Goal: Task Accomplishment & Management: Use online tool/utility

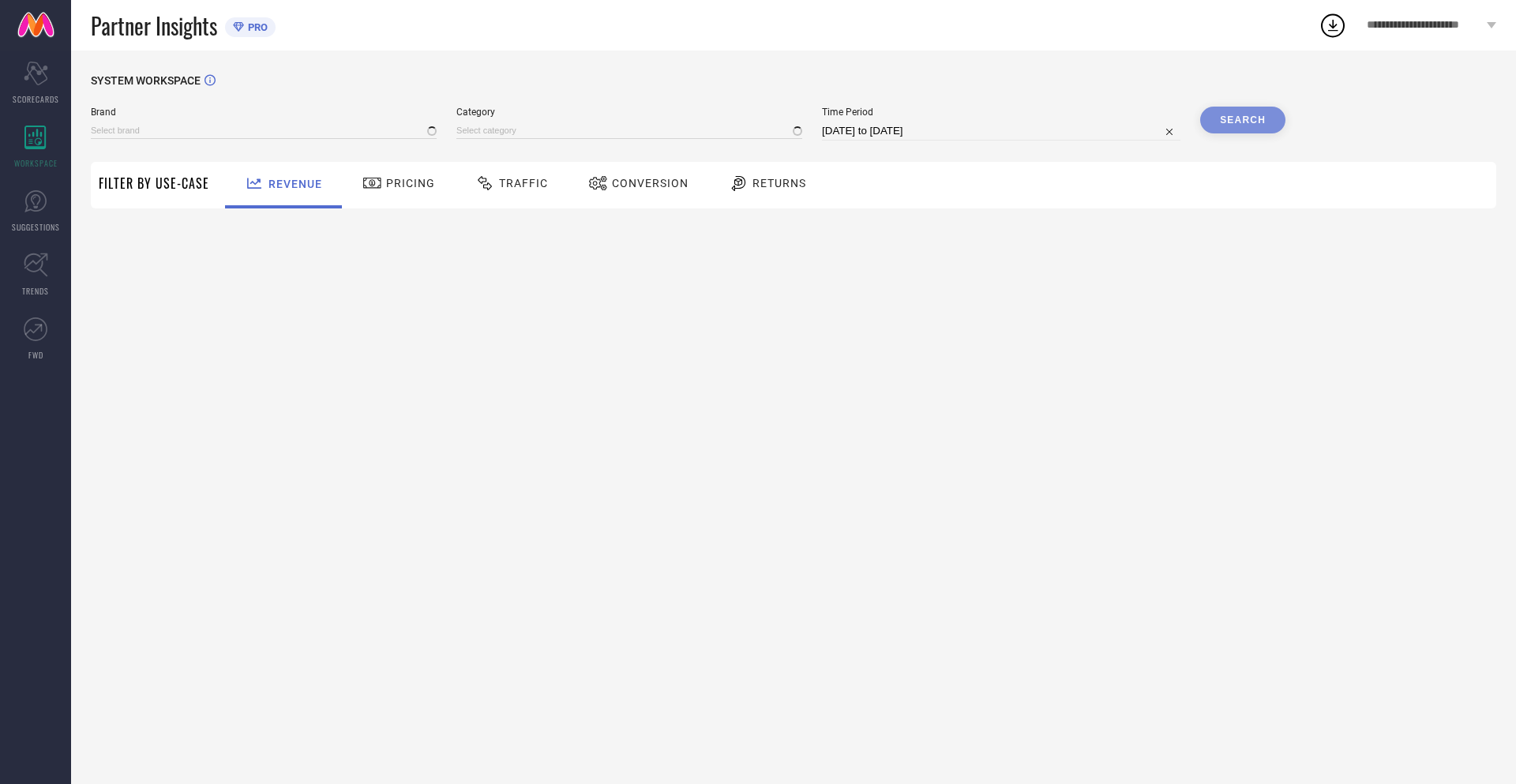
type input "NIKE"
type input "All"
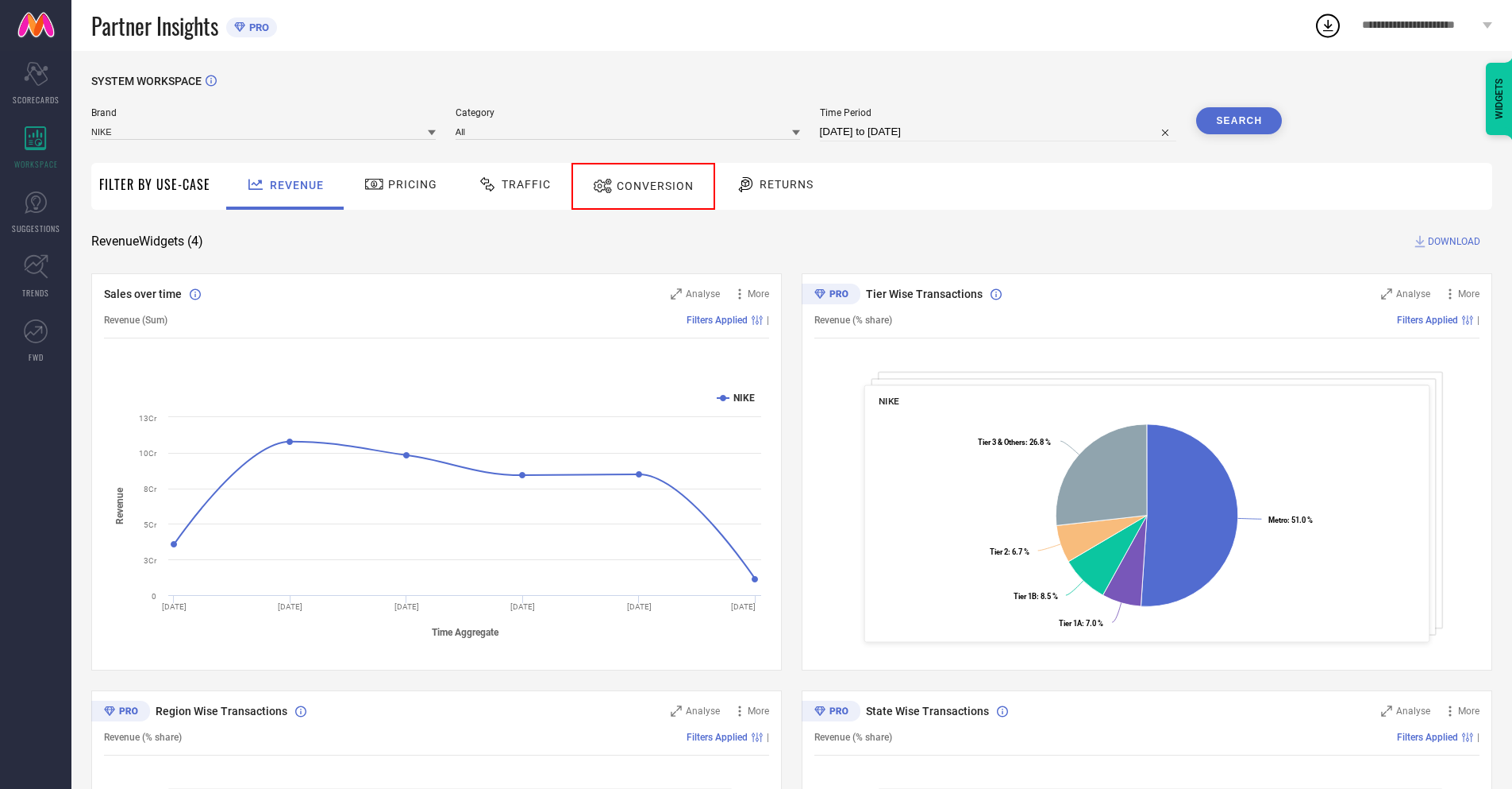
click at [637, 185] on span "Conversion" at bounding box center [655, 186] width 77 height 13
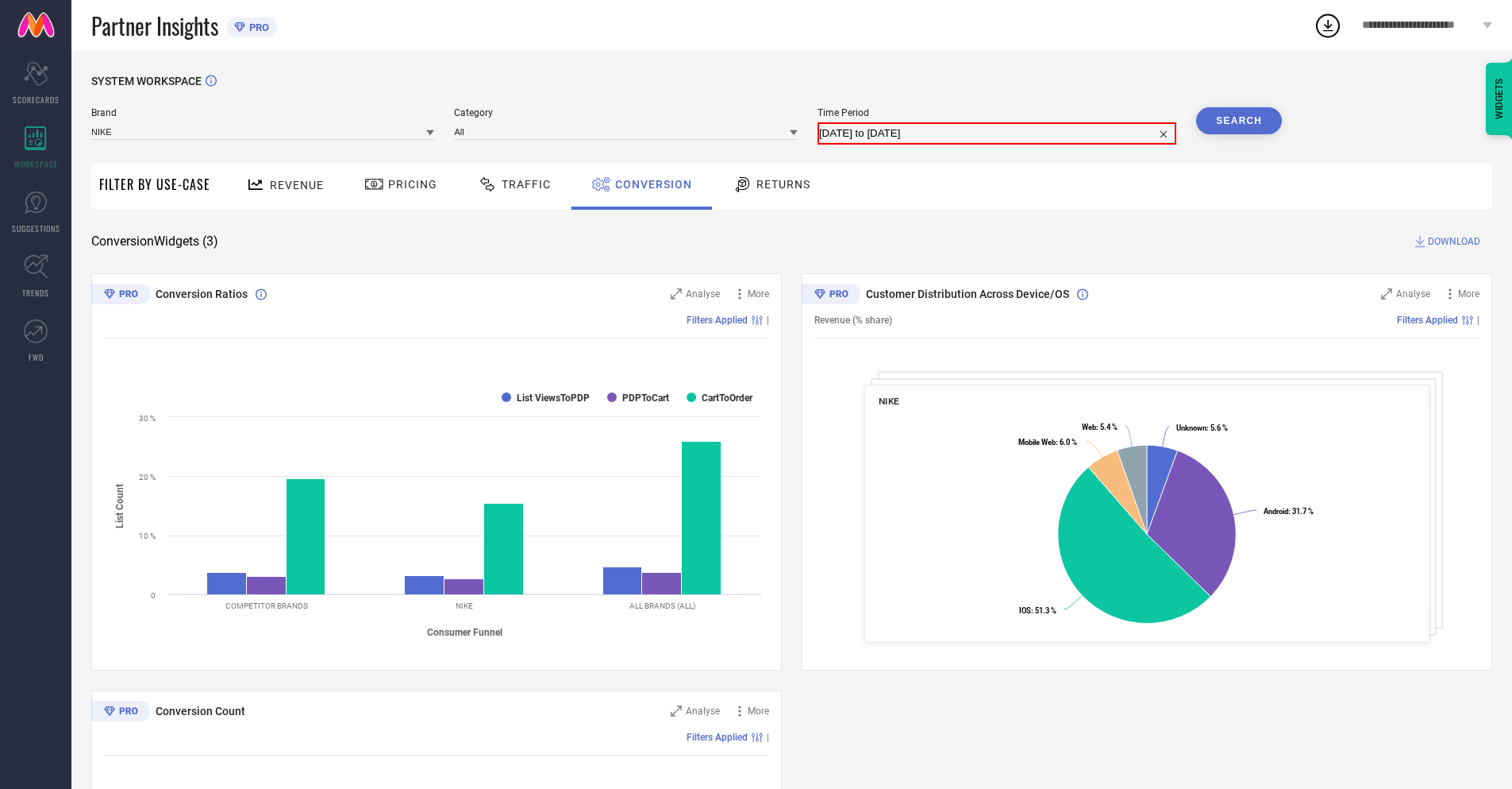
click at [997, 132] on input "[DATE] to [DATE]" at bounding box center [997, 133] width 355 height 19
select select "6"
select select "2025"
select select "7"
select select "2025"
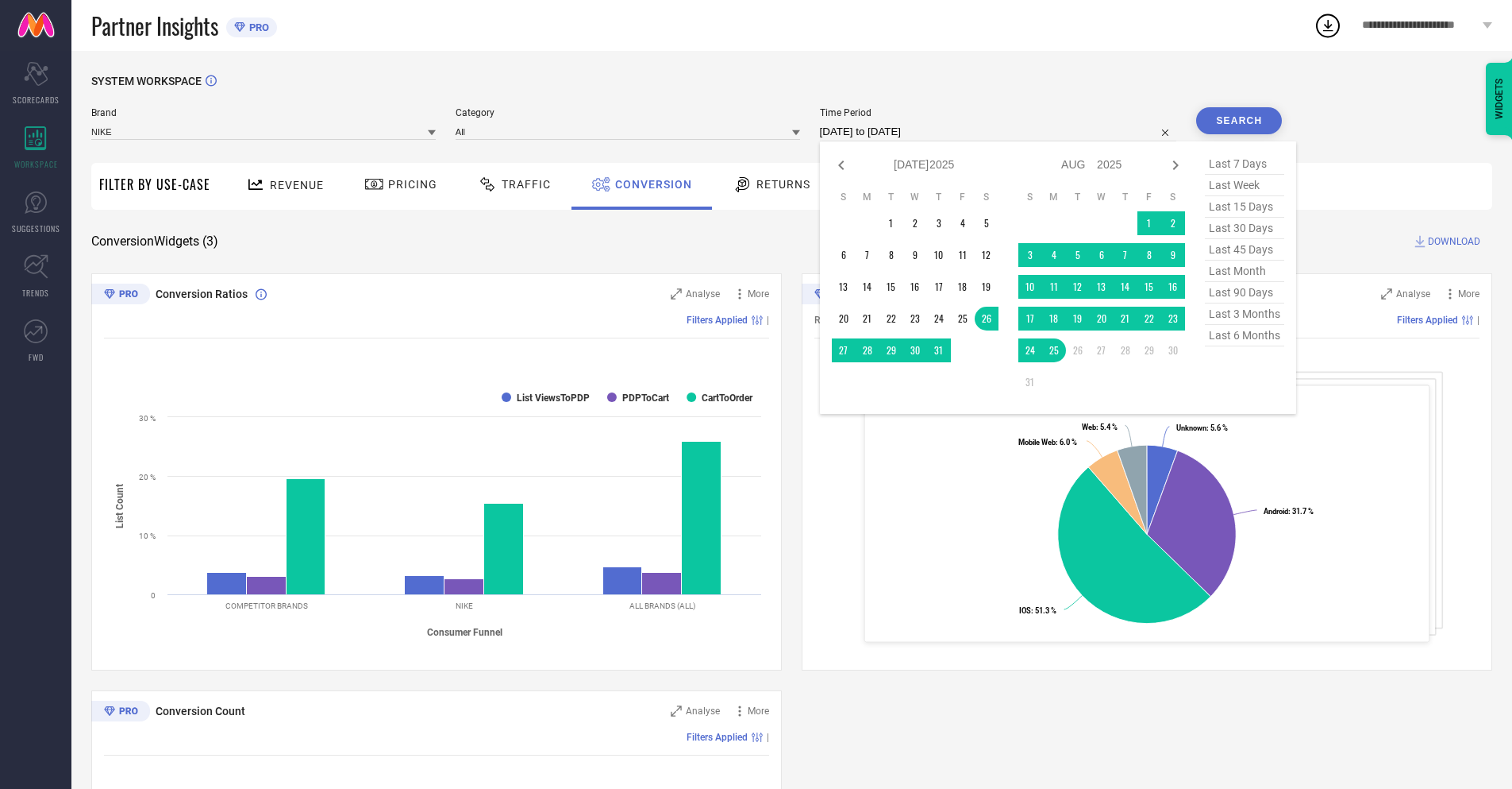
select select "7"
select select "2025"
select select "8"
select select "2025"
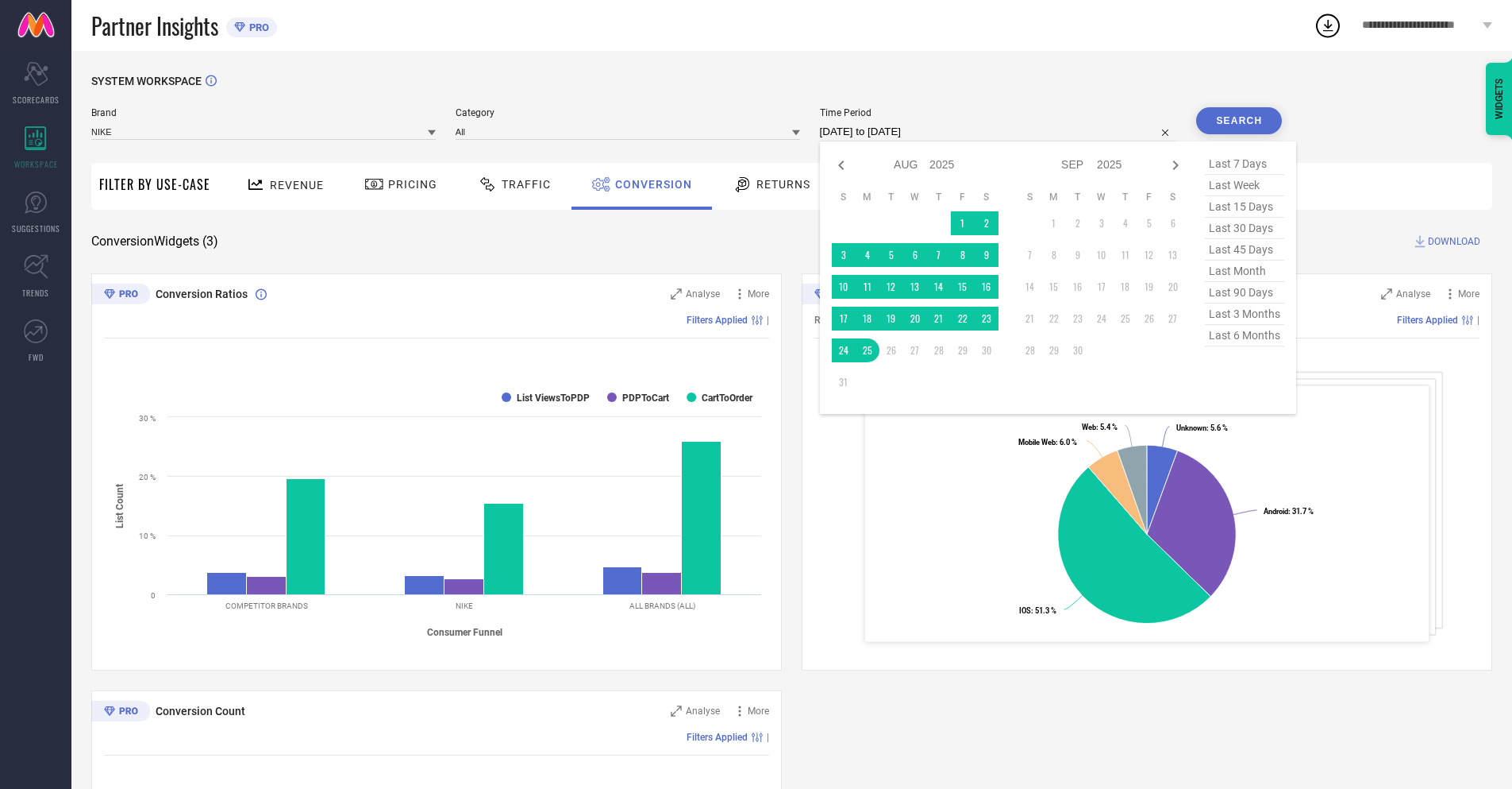
click at [864, 351] on td "25" at bounding box center [867, 350] width 24 height 24
type input "[DATE] to [DATE]"
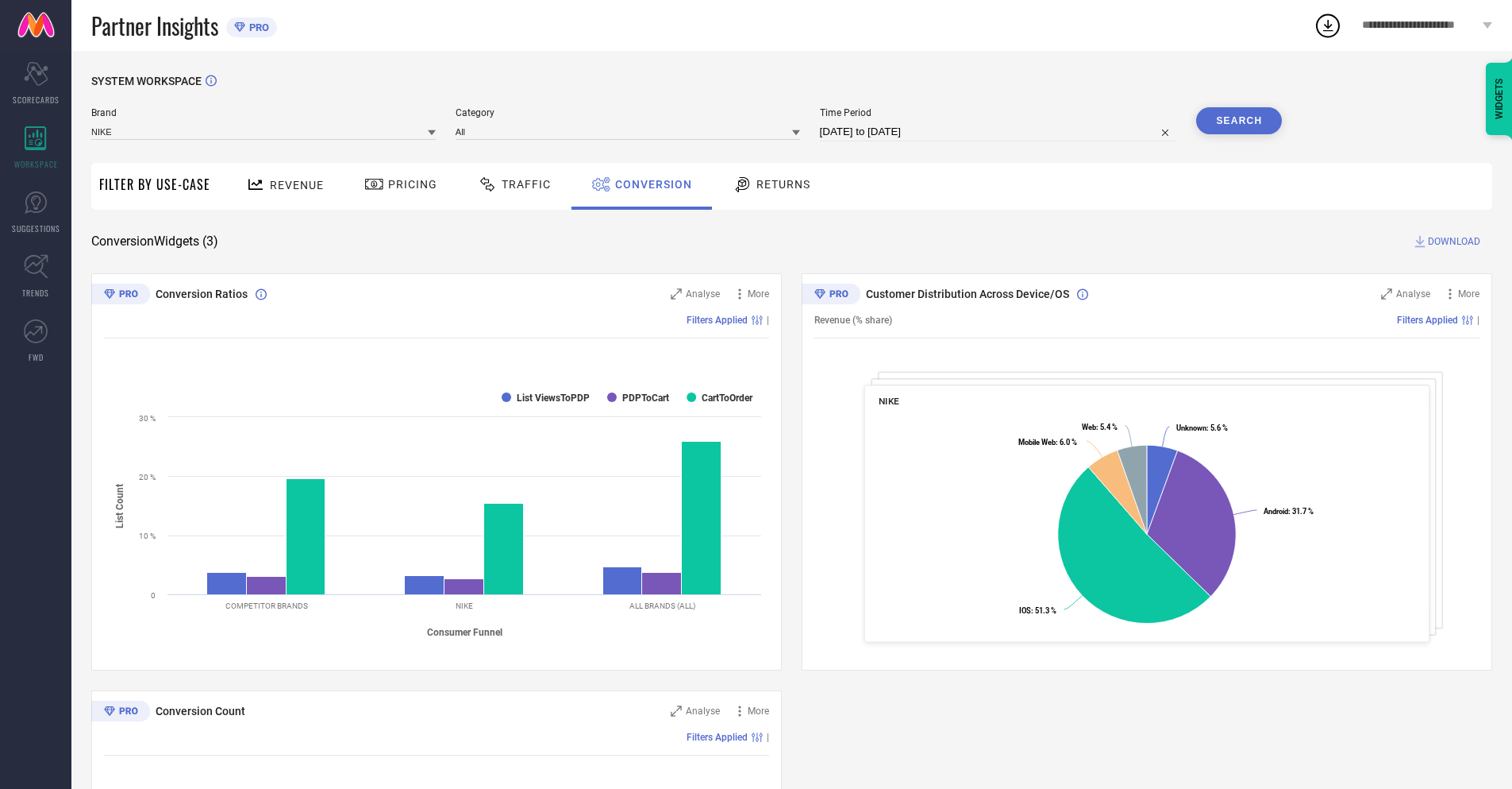
click at [1239, 120] on button "Search" at bounding box center [1239, 120] width 85 height 27
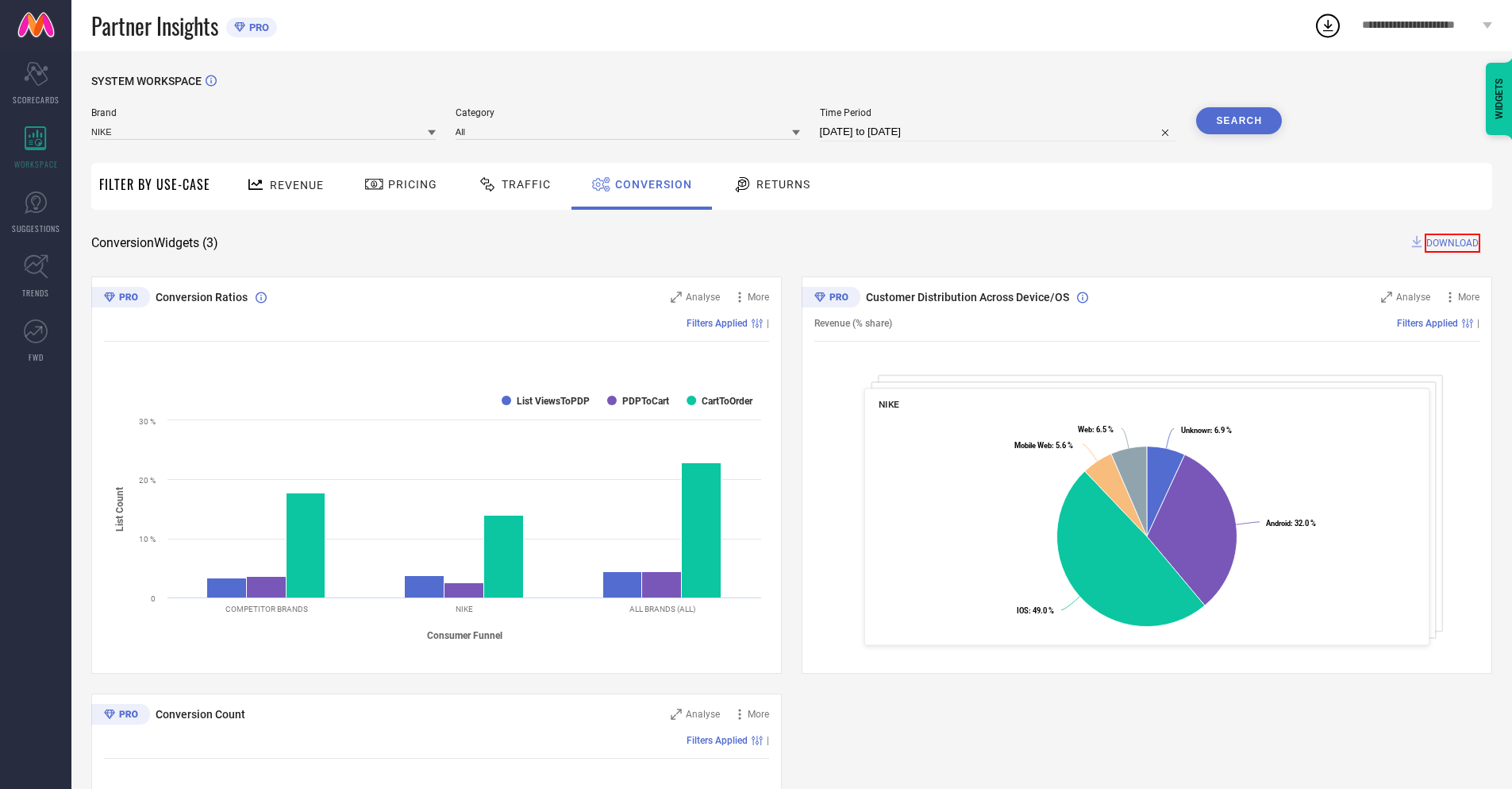
click at [1454, 242] on span "DOWNLOAD" at bounding box center [1453, 242] width 55 height 19
